Goal: Information Seeking & Learning: Learn about a topic

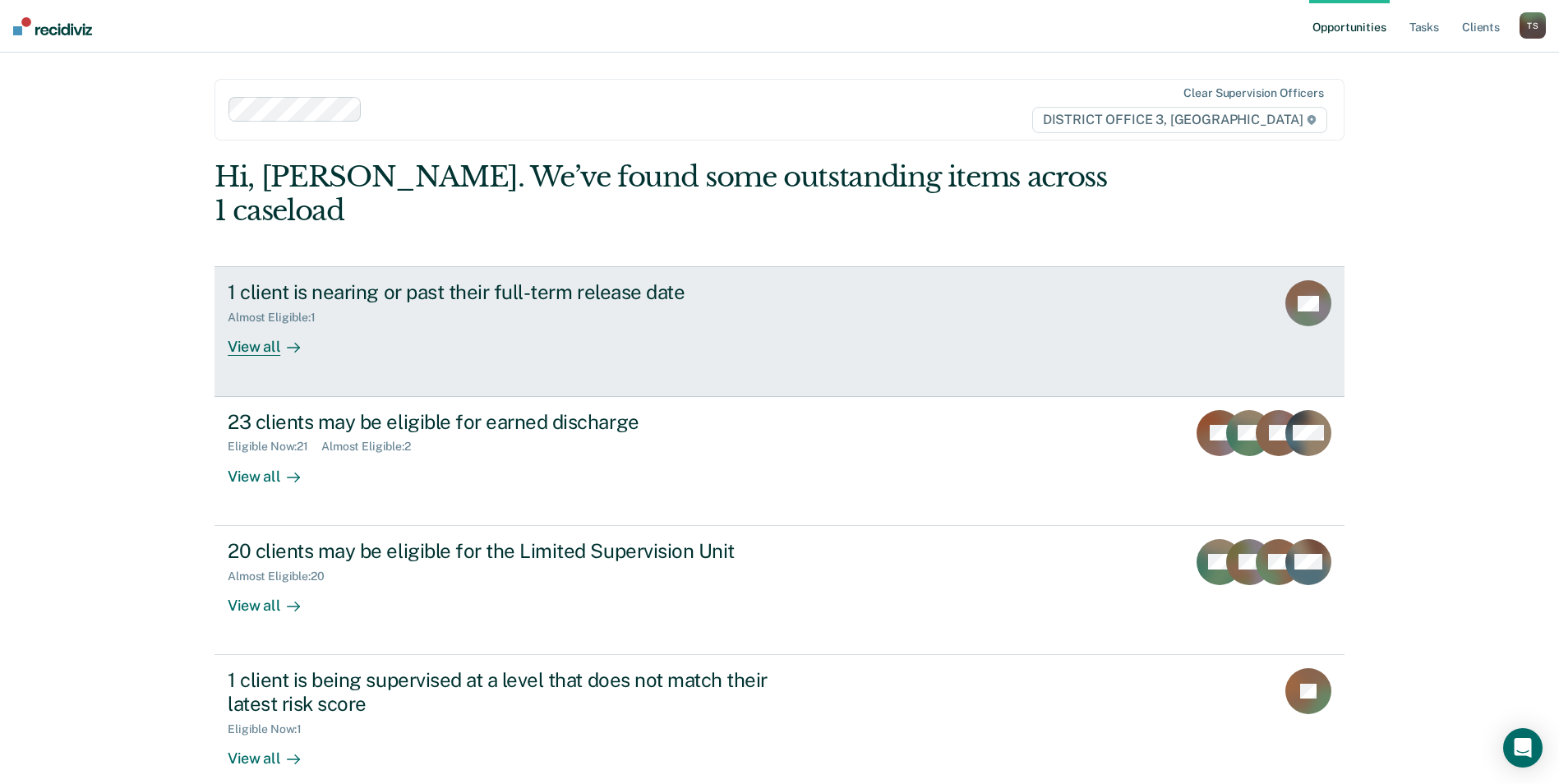
click at [267, 324] on div "View all" at bounding box center [274, 340] width 92 height 32
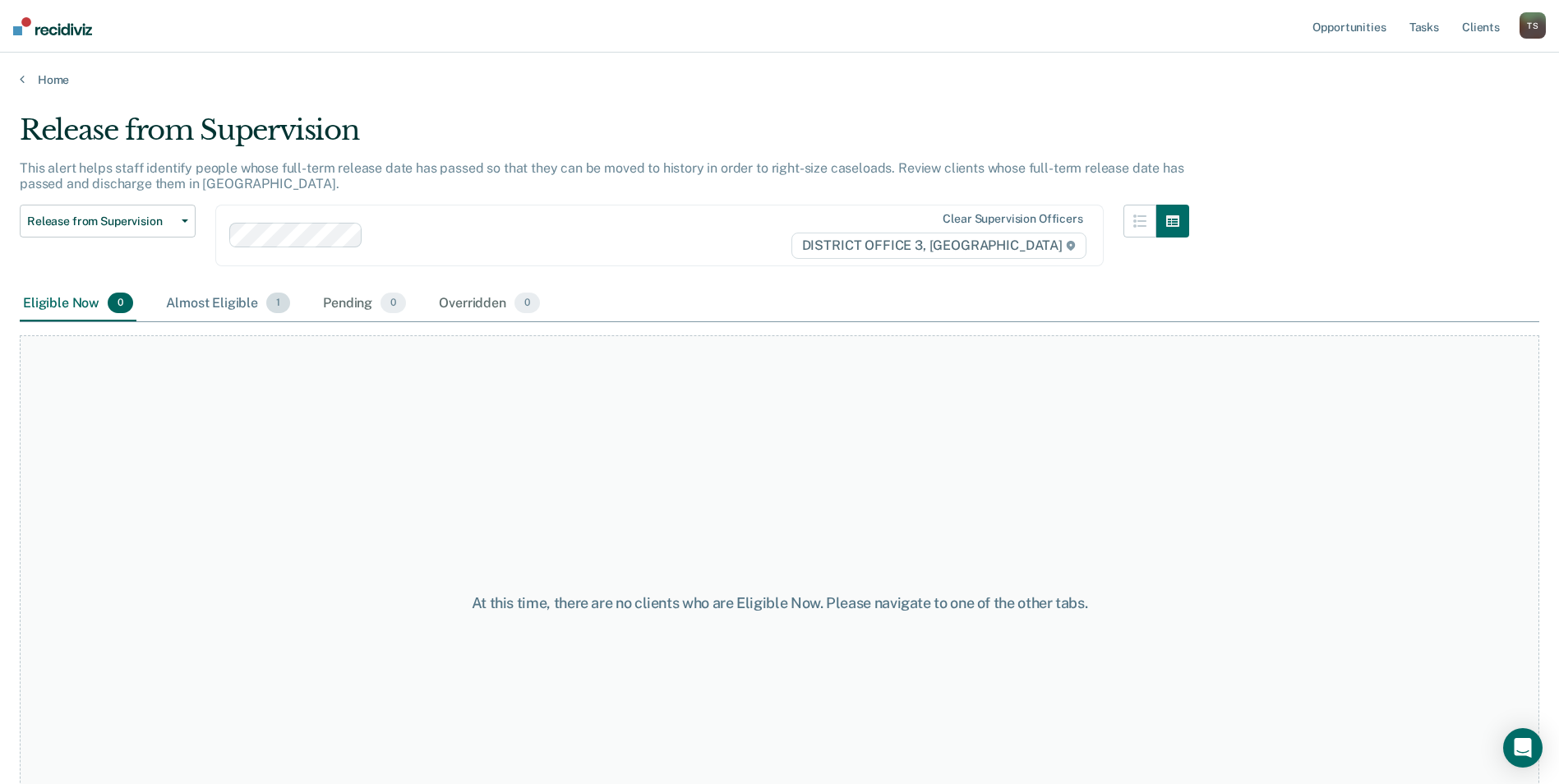
click at [198, 305] on div "Almost Eligible 1" at bounding box center [228, 304] width 130 height 36
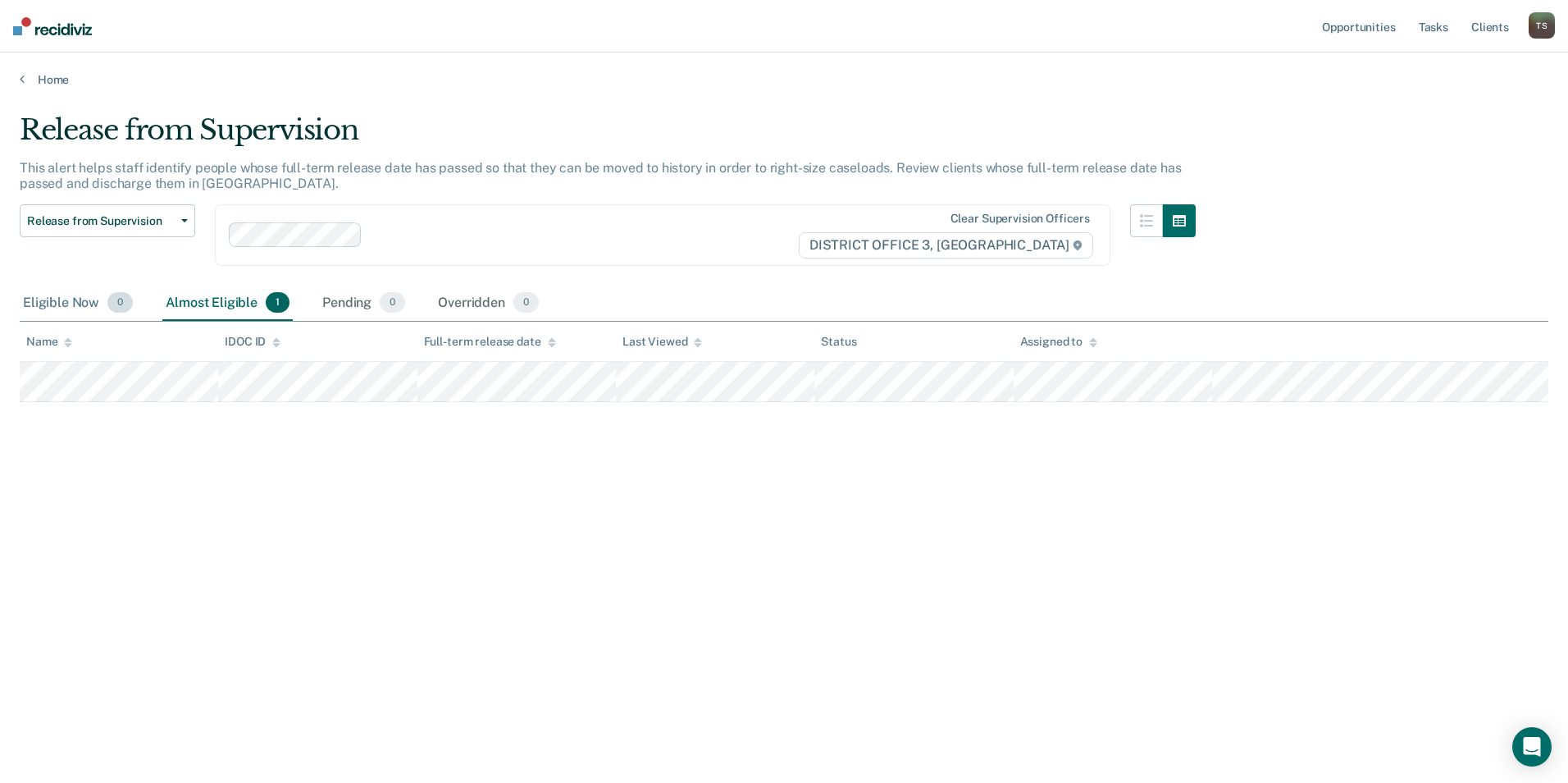
click at [73, 308] on div "Eligible Now 0" at bounding box center [78, 304] width 117 height 36
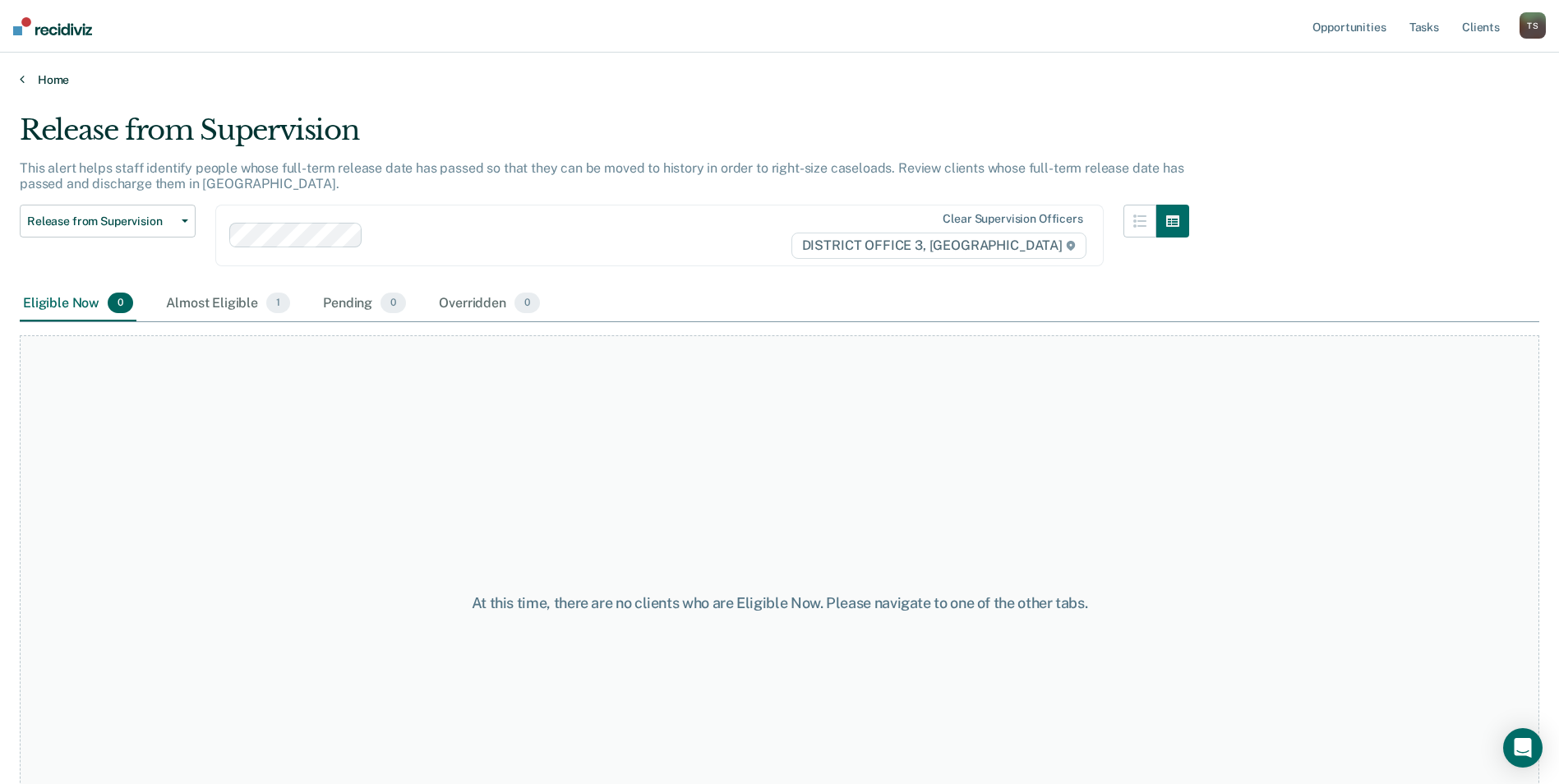
click at [21, 80] on icon at bounding box center [22, 79] width 5 height 14
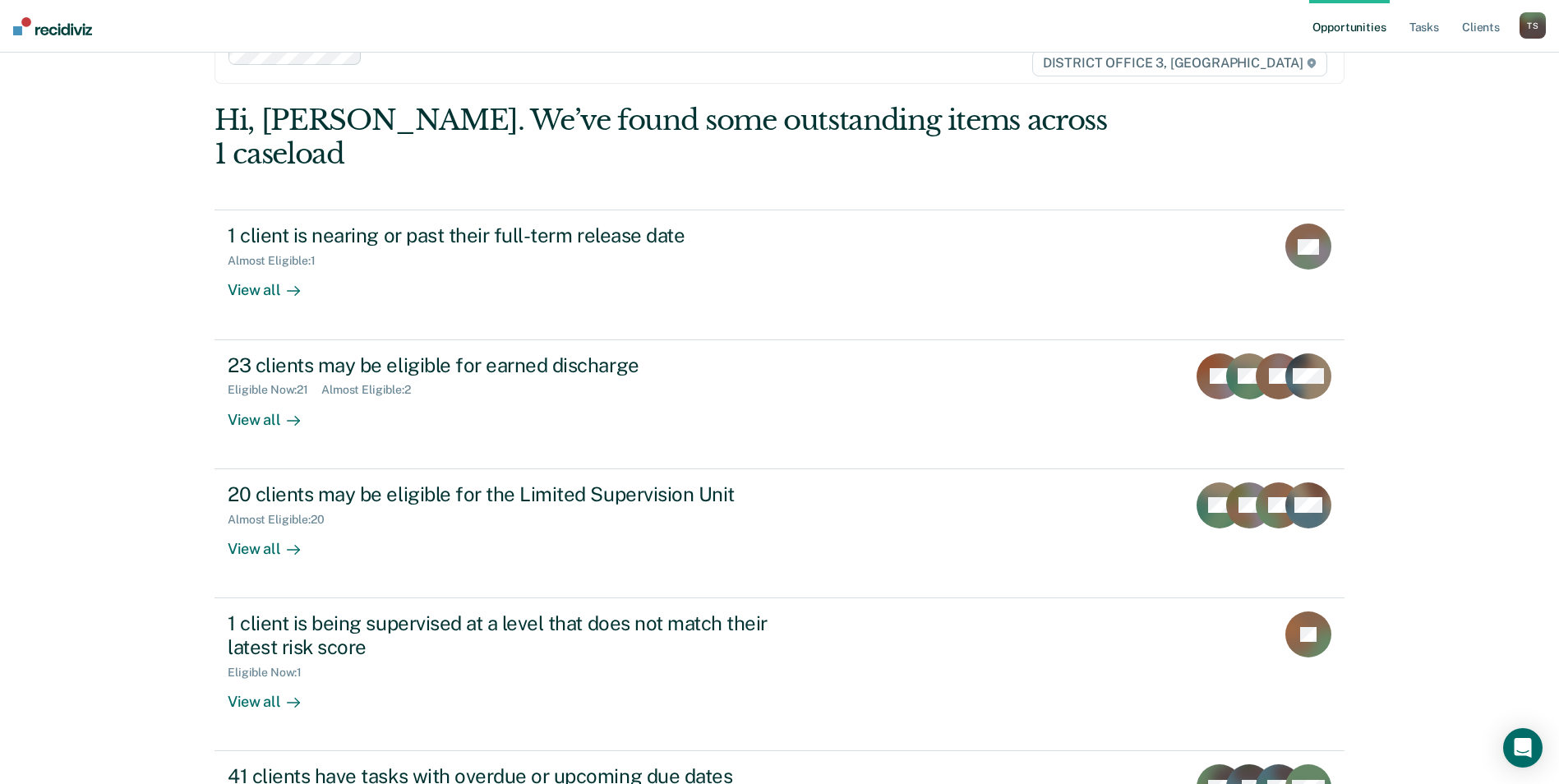
scroll to position [164, 0]
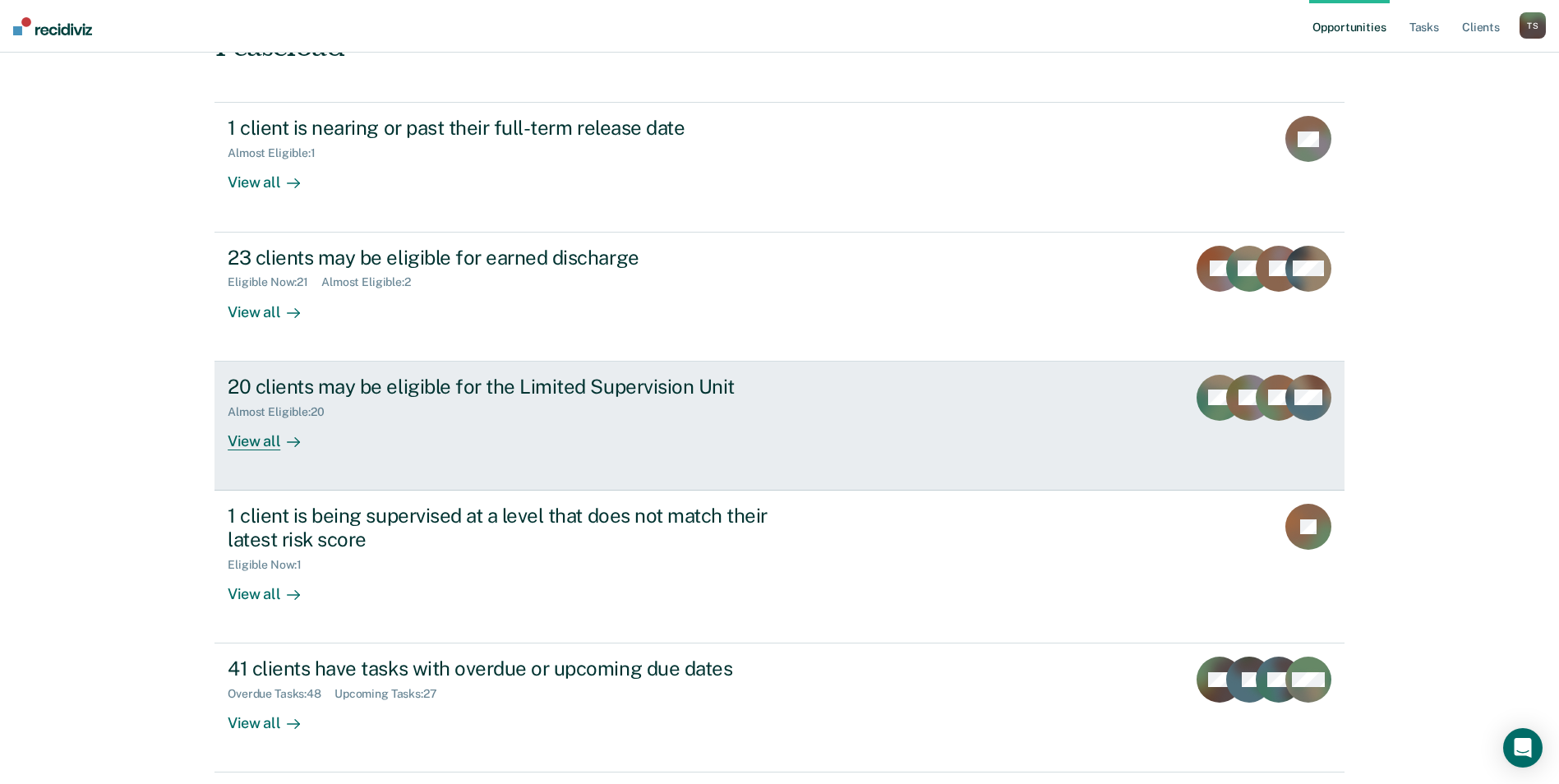
click at [290, 435] on icon at bounding box center [294, 442] width 14 height 14
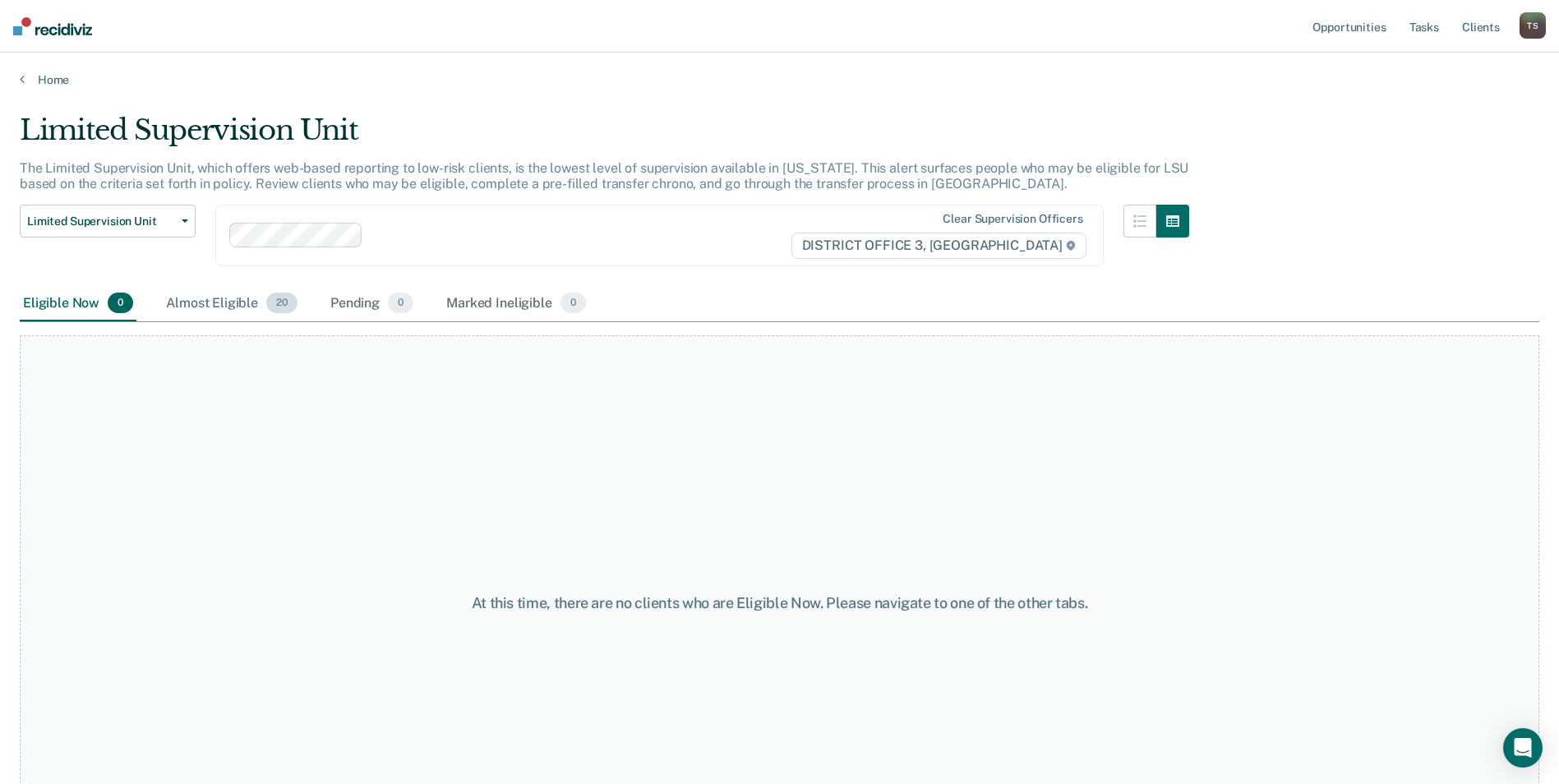
click at [248, 300] on div "Almost Eligible 20" at bounding box center [231, 304] width 138 height 36
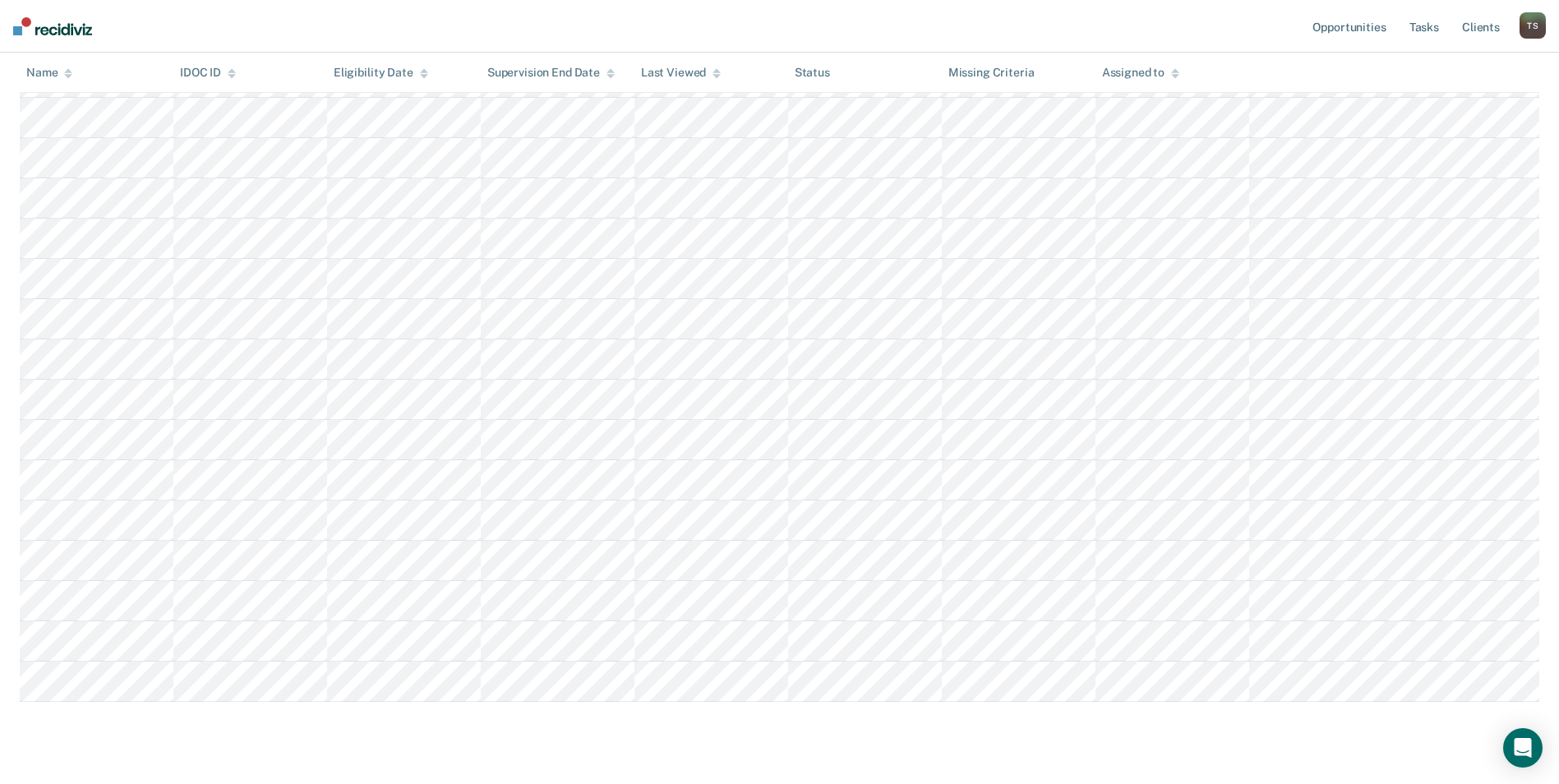
scroll to position [502, 0]
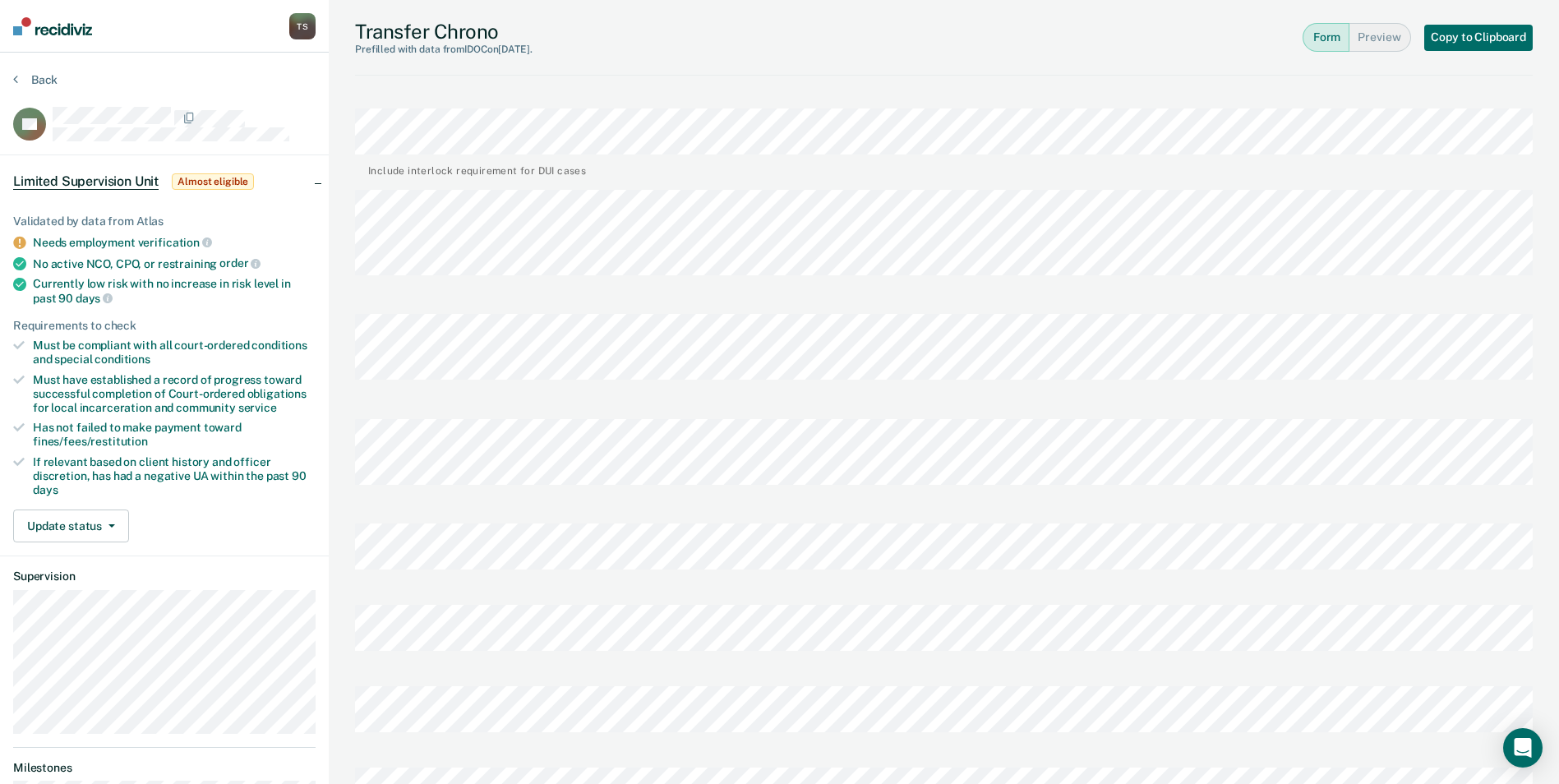
click at [49, 31] on img at bounding box center [53, 25] width 79 height 18
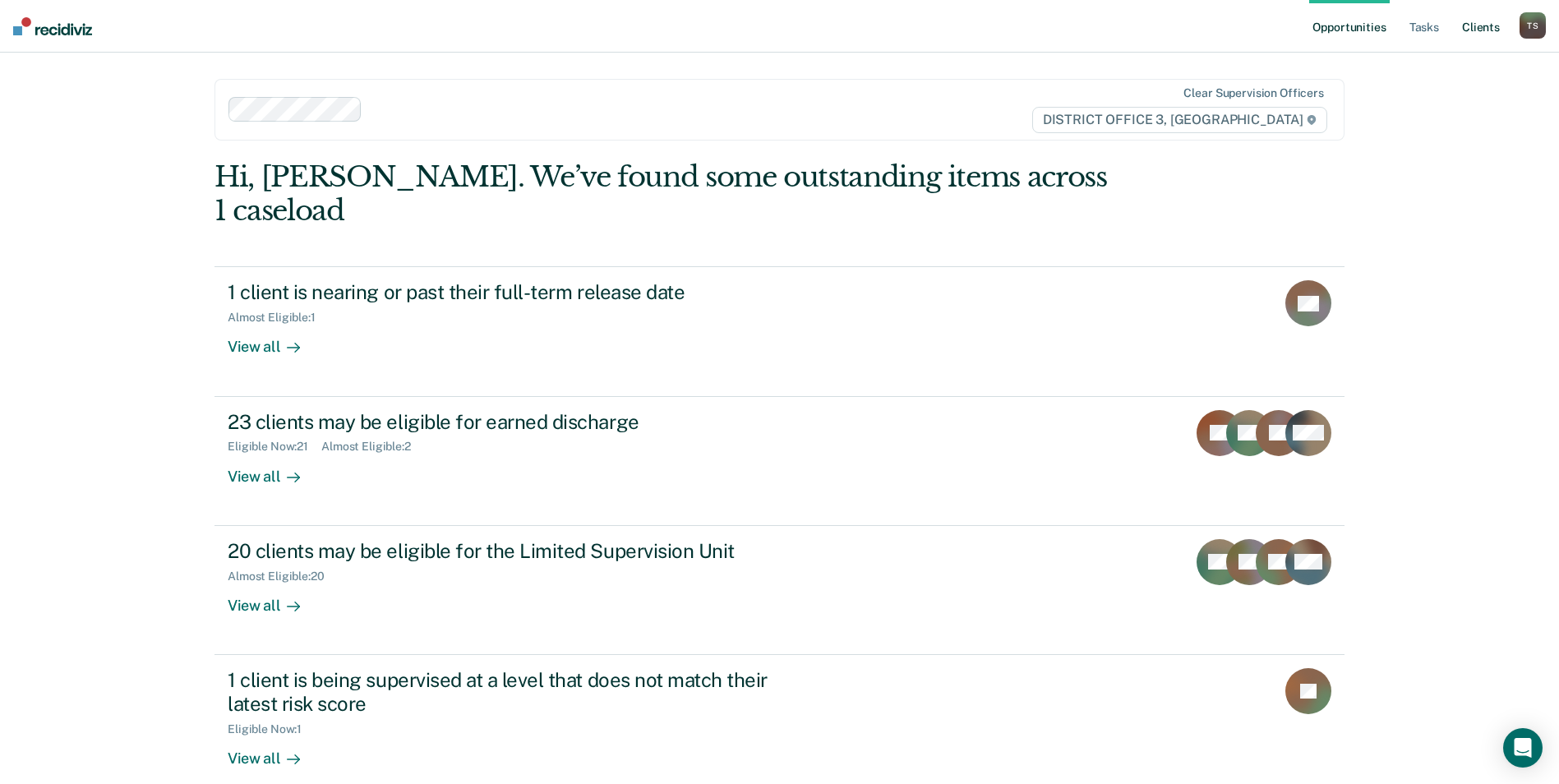
click at [1479, 32] on link "Client s" at bounding box center [1480, 26] width 44 height 52
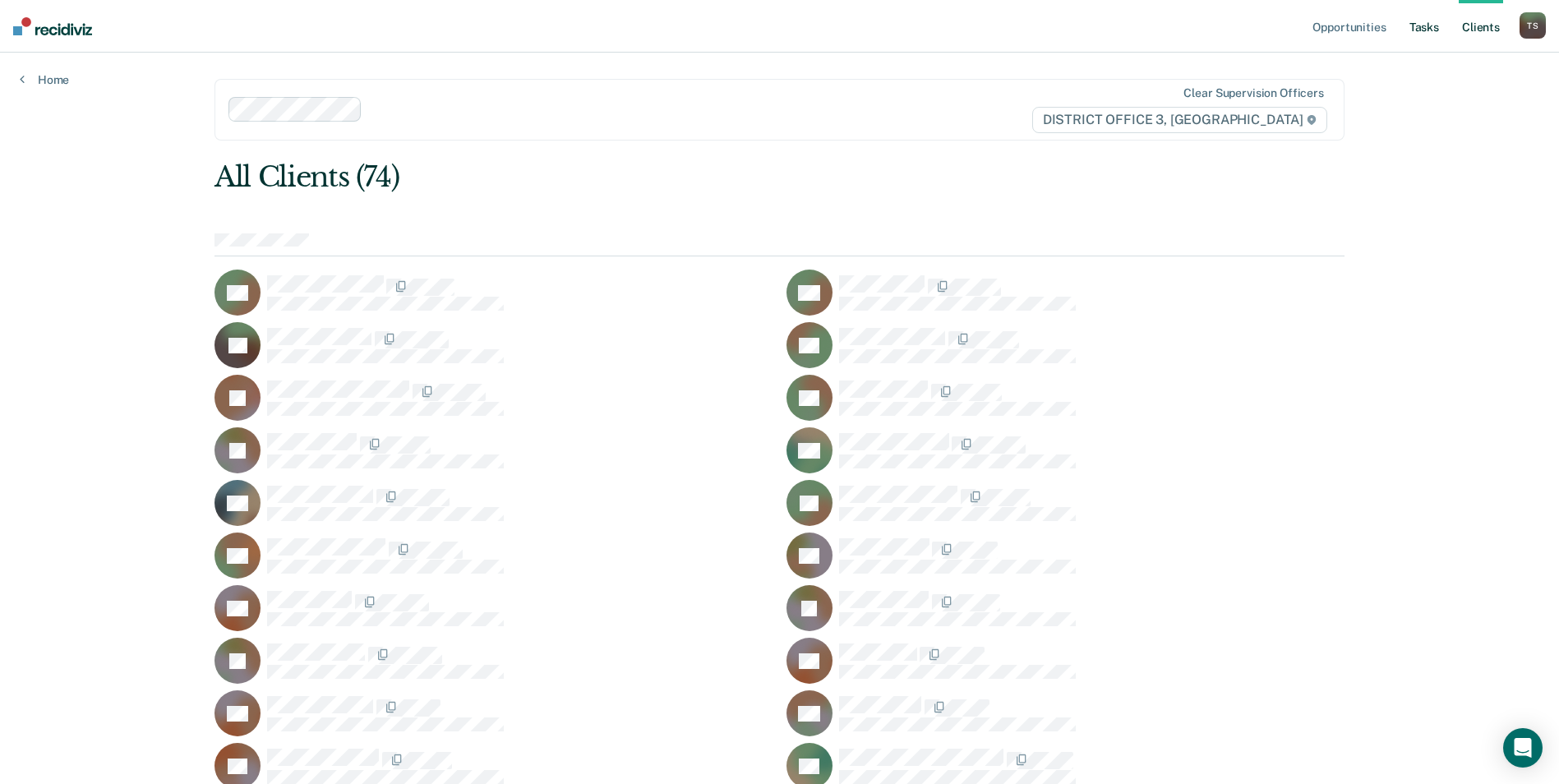
click at [1421, 28] on link "Tasks" at bounding box center [1424, 26] width 36 height 52
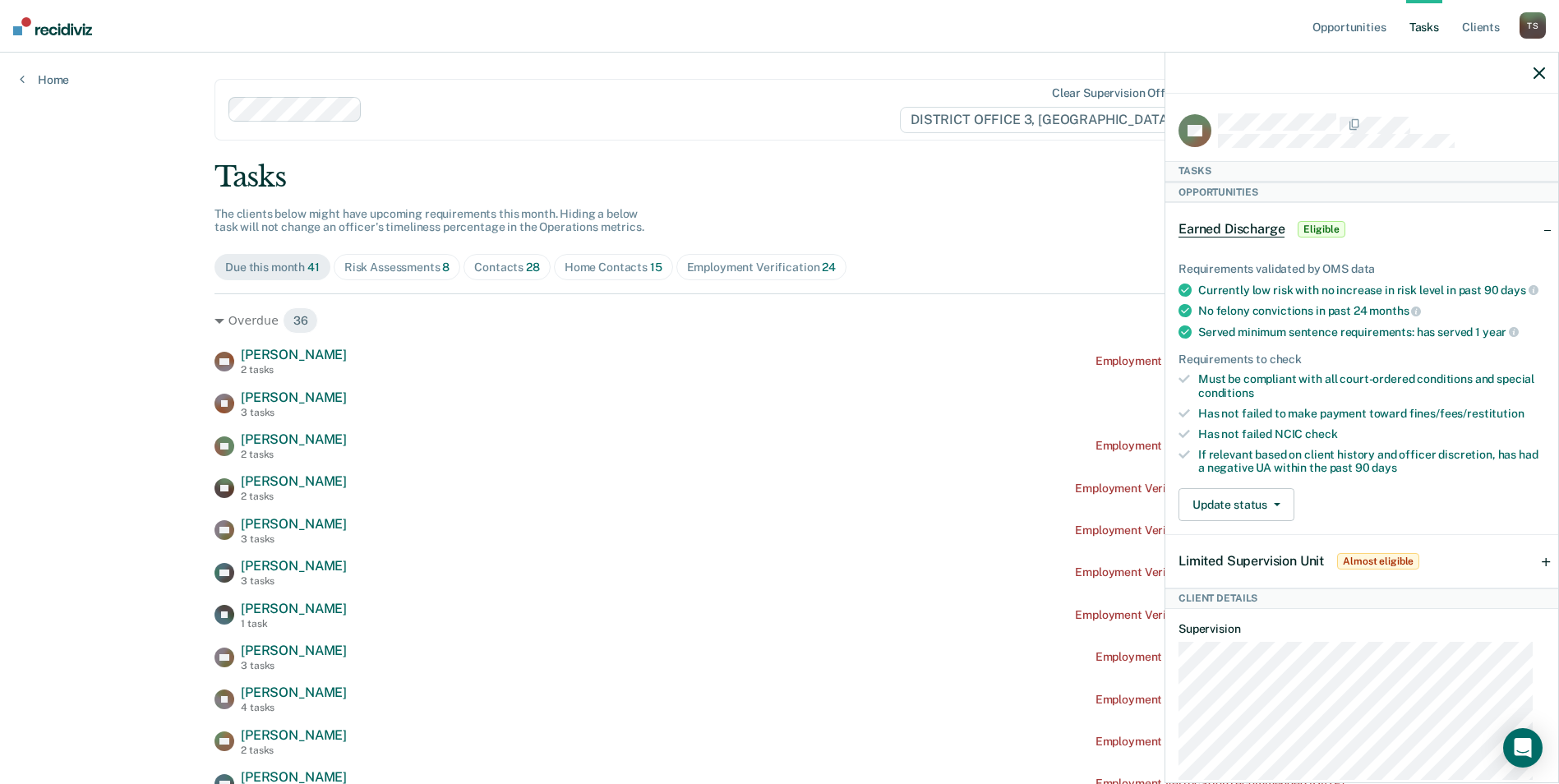
click at [1537, 74] on icon "button" at bounding box center [1540, 74] width 12 height 12
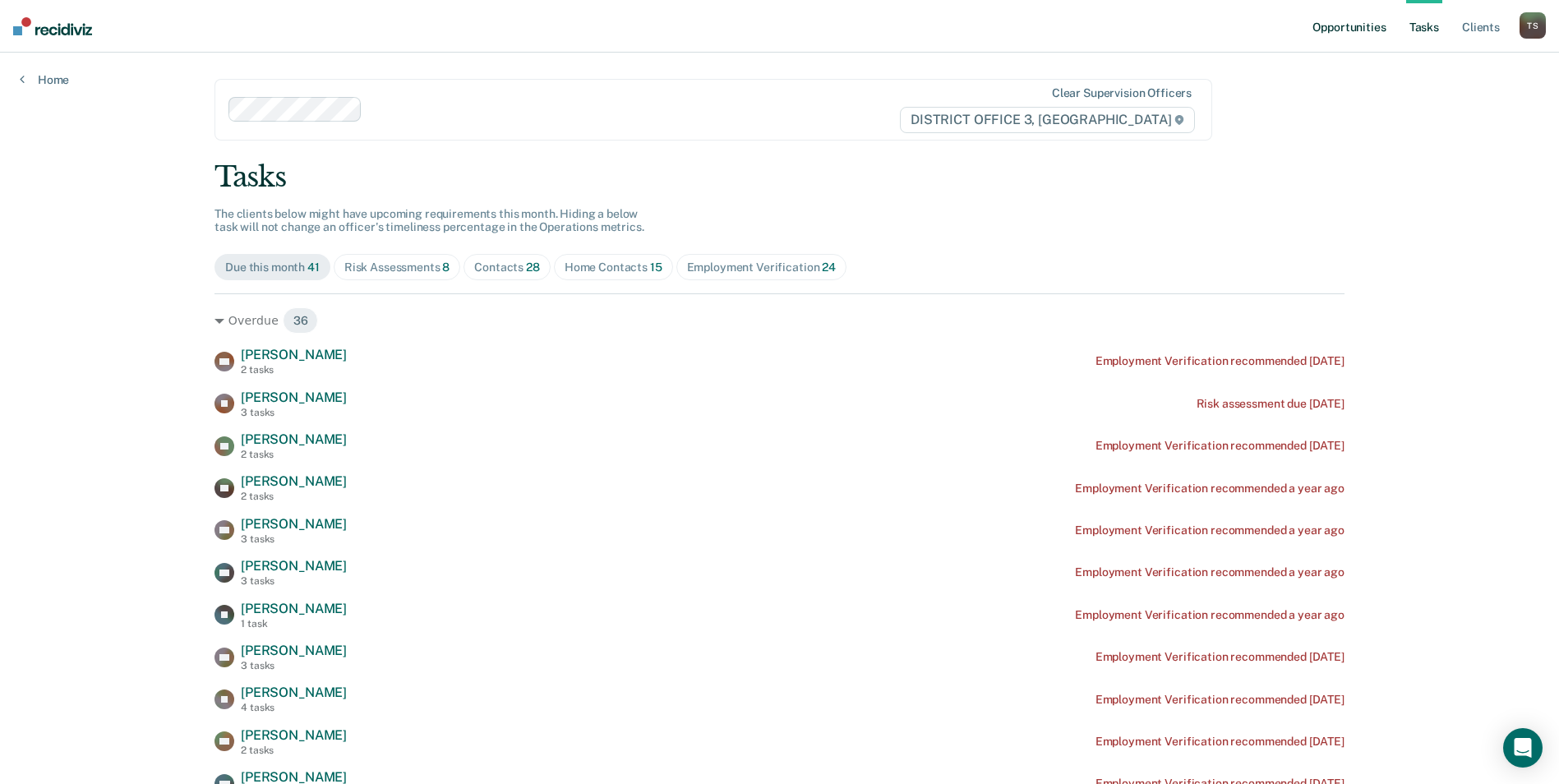
click at [1341, 25] on link "Opportunities" at bounding box center [1349, 26] width 80 height 52
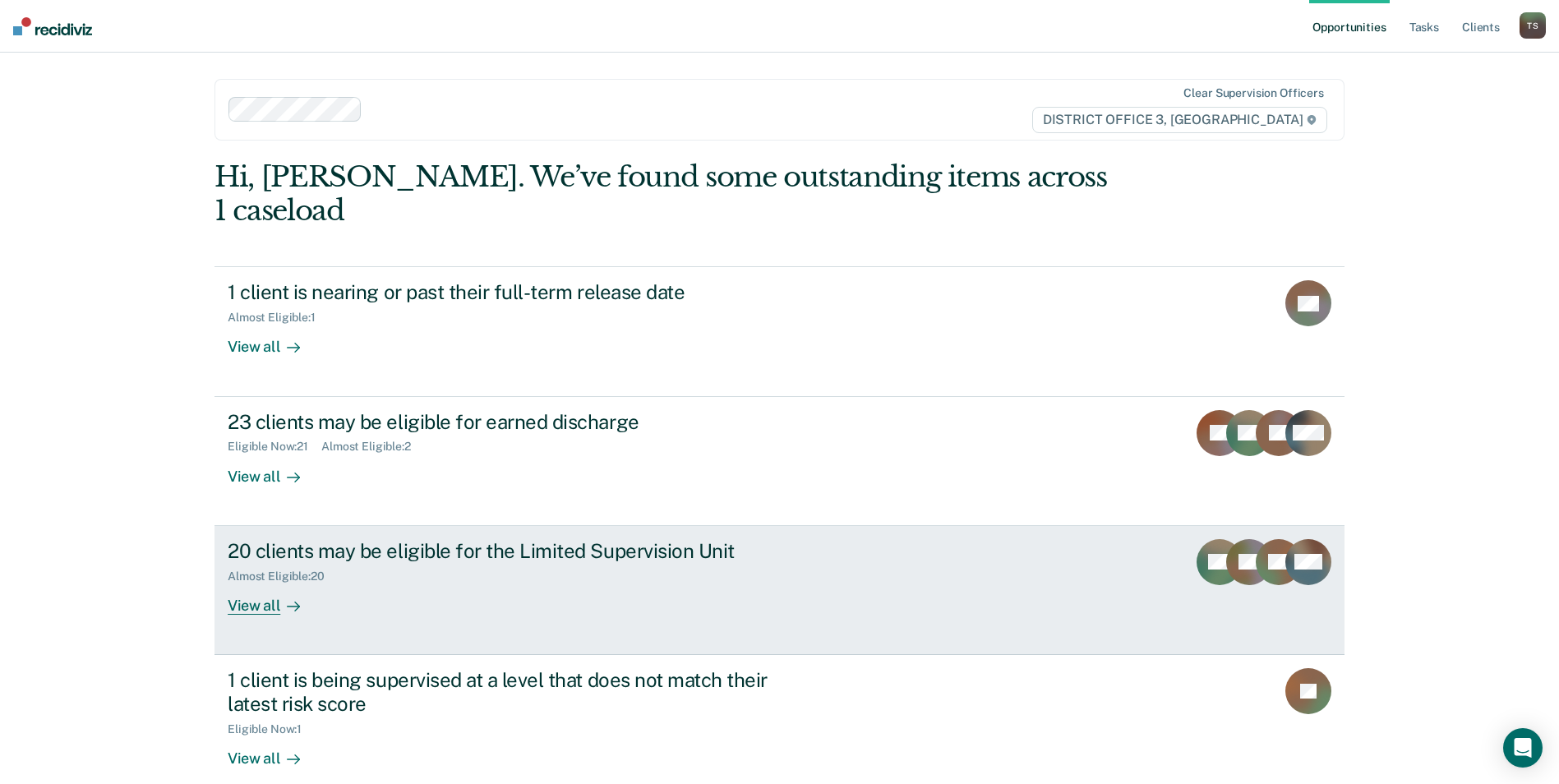
click at [265, 582] on div "View all" at bounding box center [274, 599] width 92 height 32
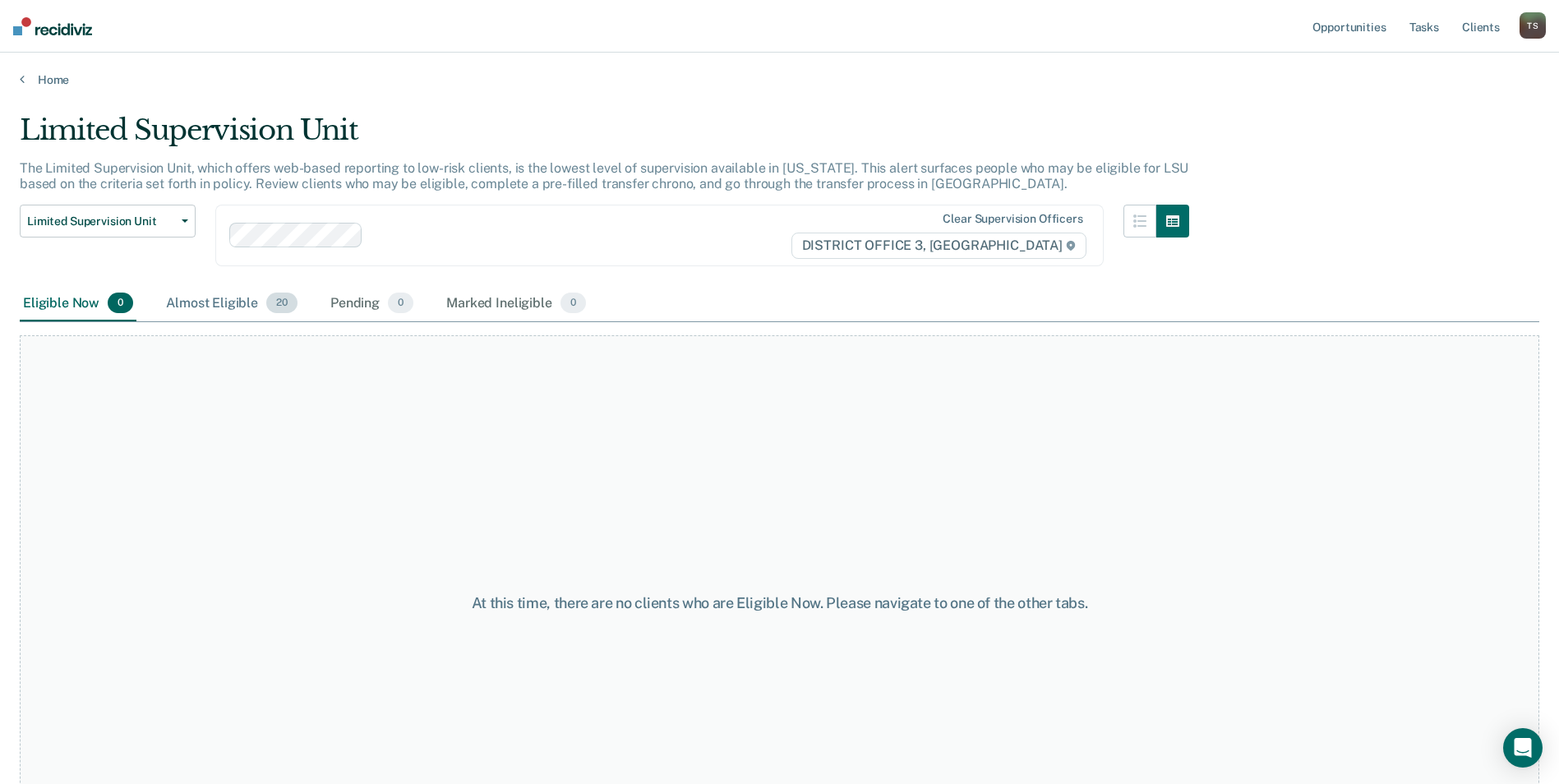
click at [228, 302] on div "Almost Eligible 20" at bounding box center [231, 304] width 138 height 36
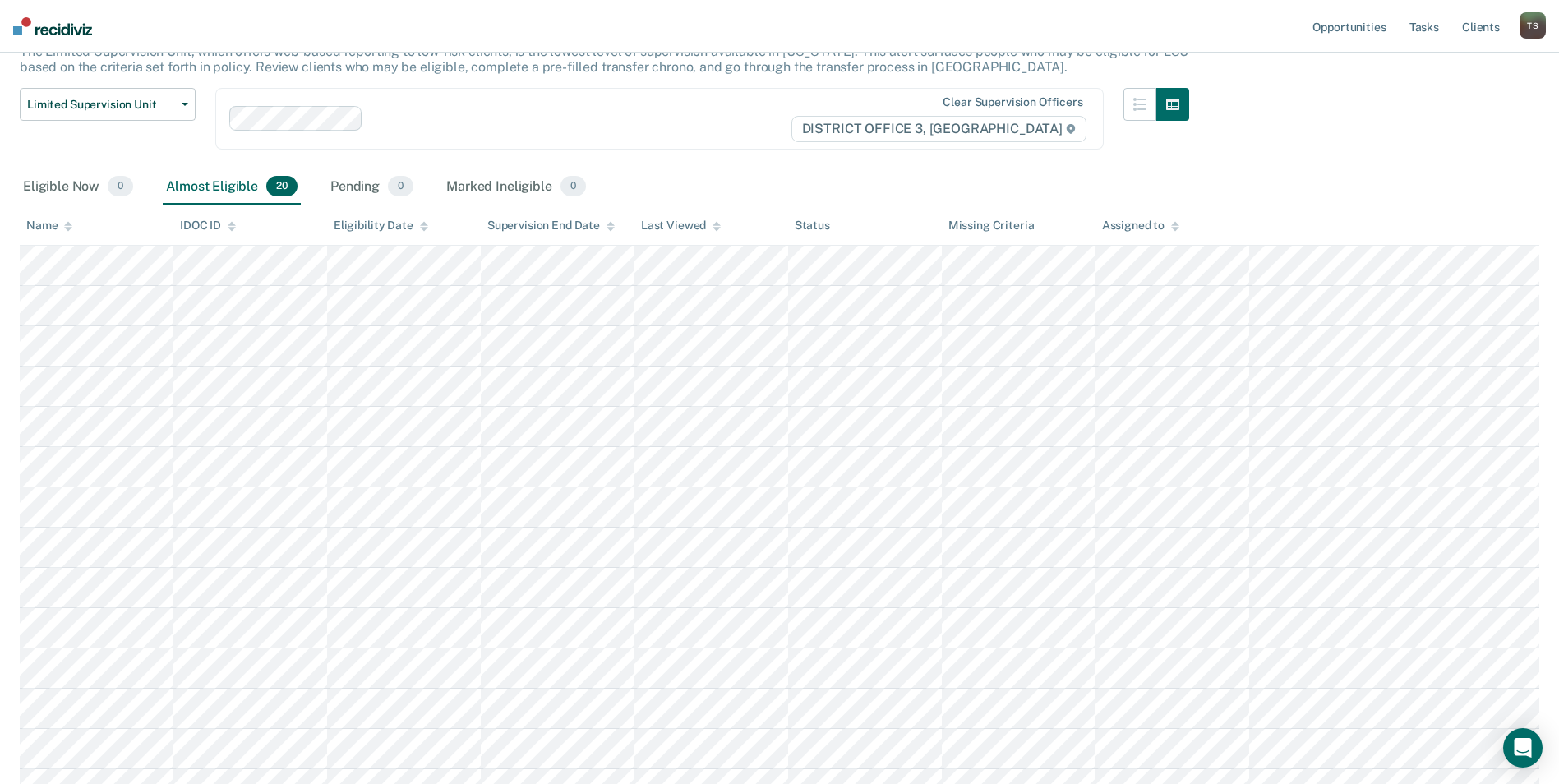
scroll to position [82, 0]
